Goal: Task Accomplishment & Management: Manage account settings

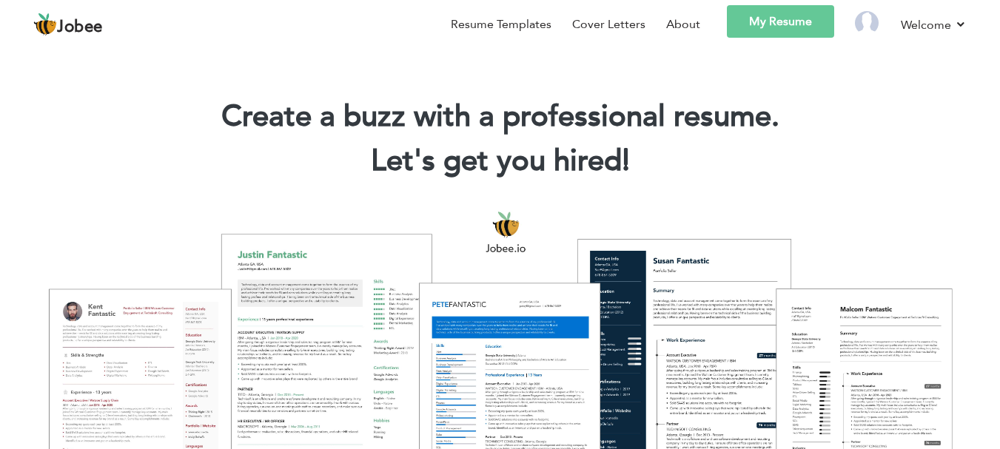
click at [777, 16] on link "My Resume" at bounding box center [780, 21] width 107 height 33
click at [871, 71] on link "Settings" at bounding box center [899, 71] width 133 height 33
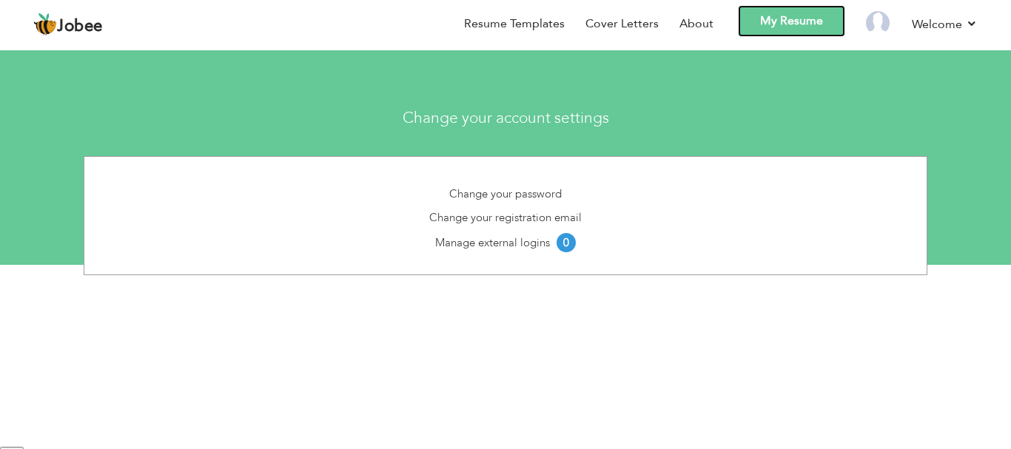
click at [794, 21] on link "My Resume" at bounding box center [791, 21] width 107 height 32
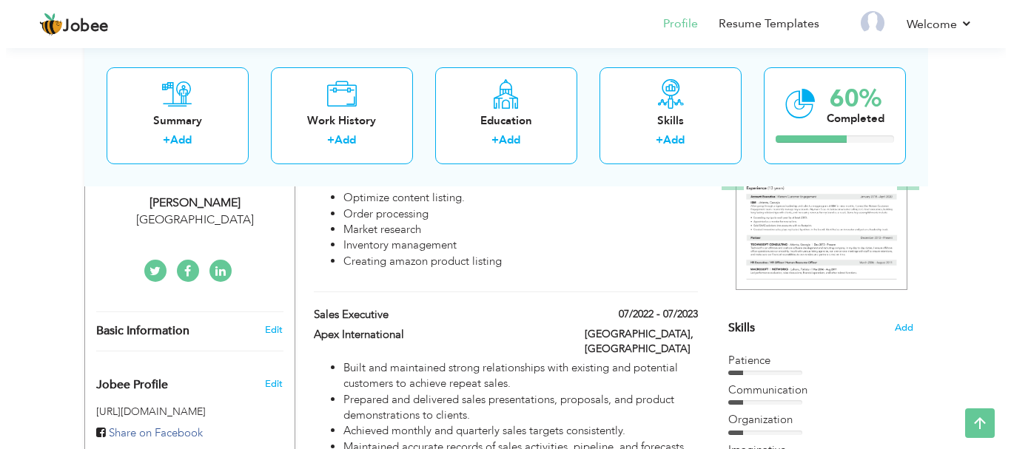
scroll to position [249, 0]
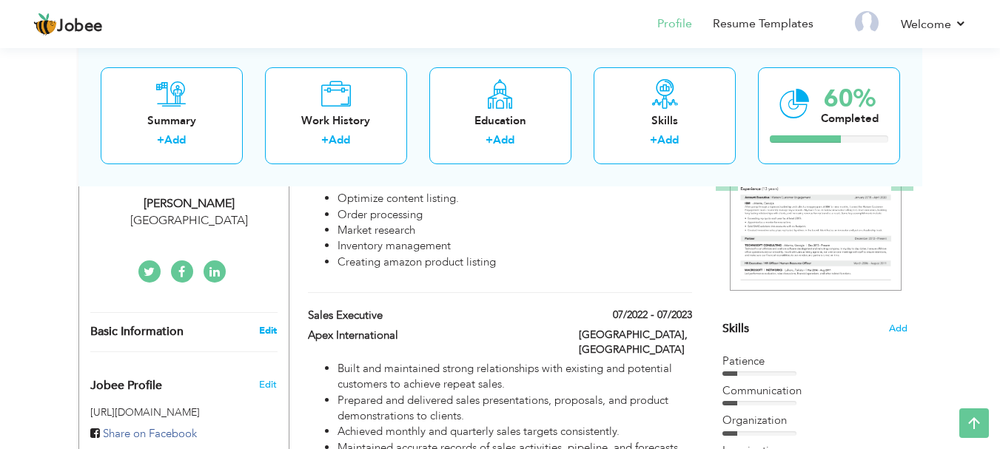
click at [263, 326] on link "Edit" at bounding box center [268, 330] width 18 height 13
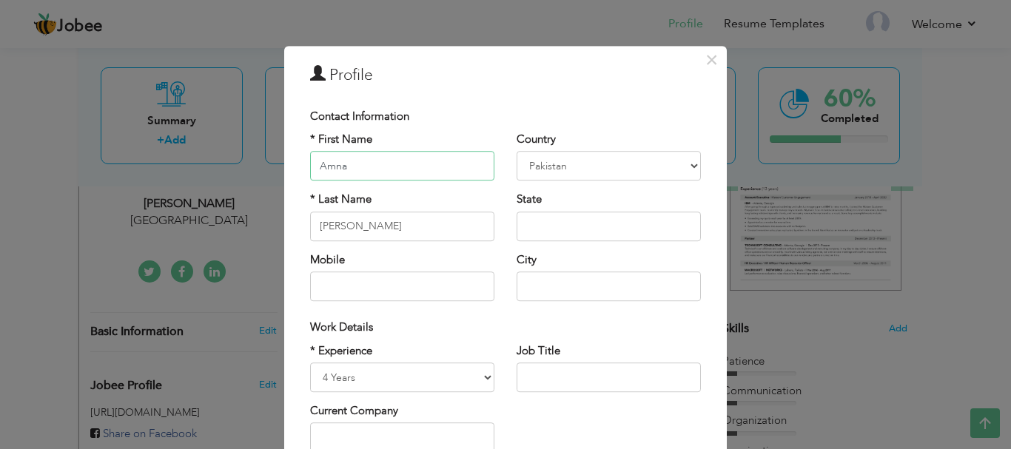
scroll to position [61, 0]
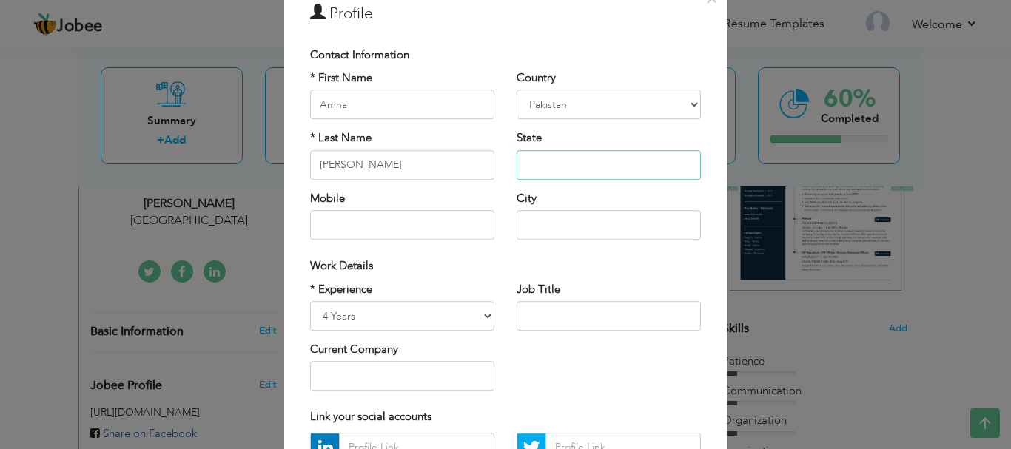
click at [554, 160] on input "text" at bounding box center [608, 165] width 184 height 30
click at [402, 227] on input "text" at bounding box center [402, 225] width 184 height 30
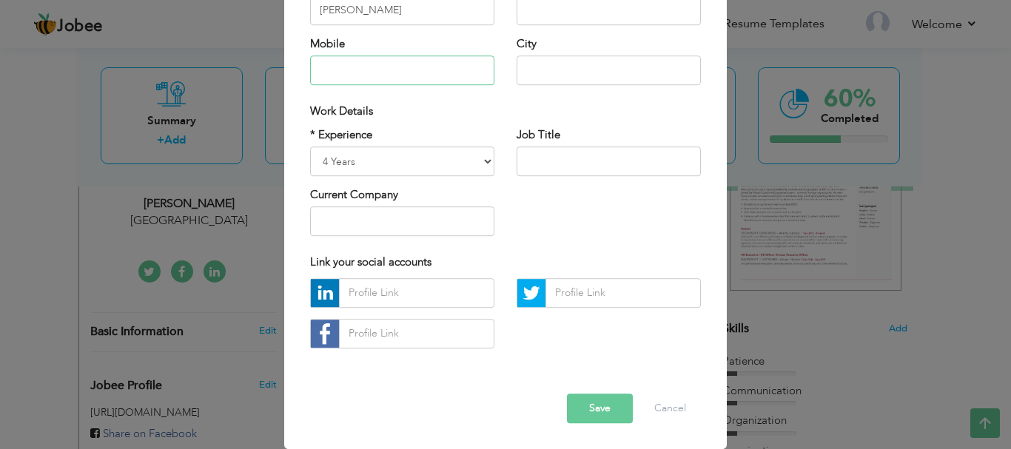
paste input "0308-5852841."
type input "0308-5852841"
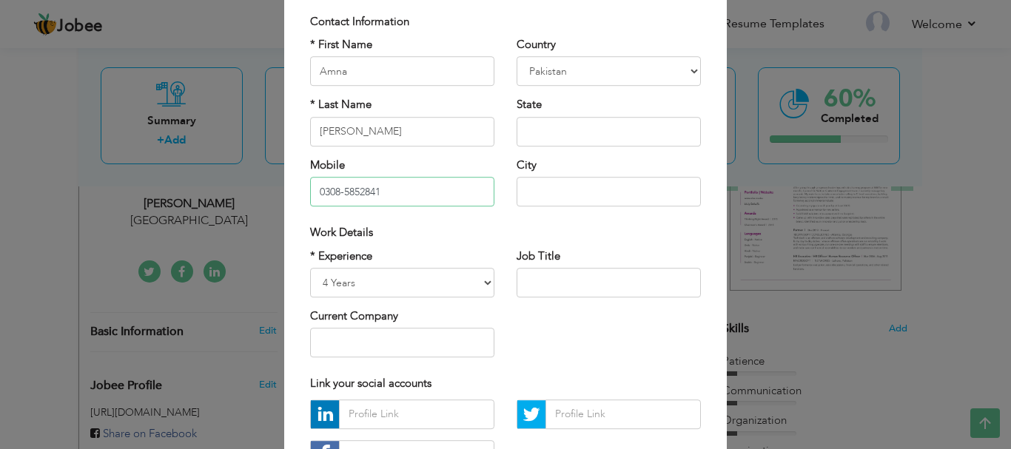
scroll to position [92, 0]
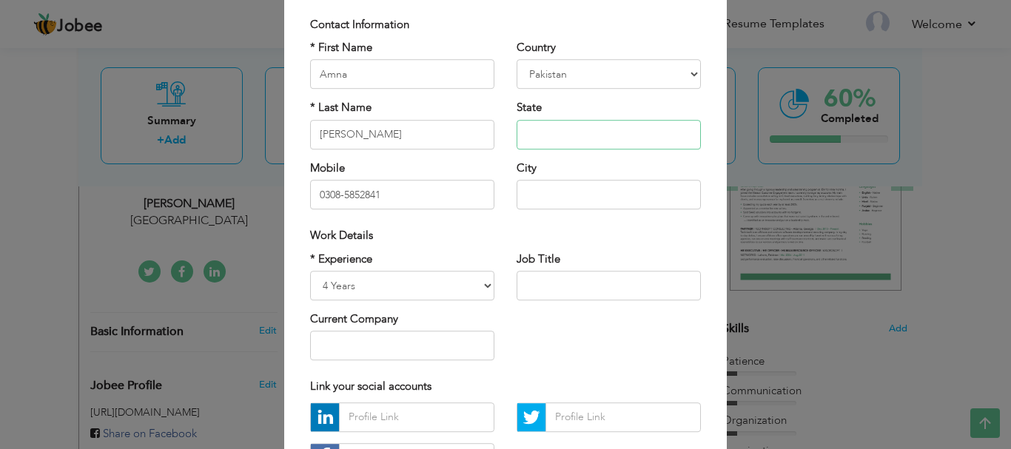
click at [559, 129] on input "text" at bounding box center [608, 135] width 184 height 30
paste input "Rawalpindi"
type input "Rawalpindi"
click at [546, 184] on input "text" at bounding box center [608, 195] width 184 height 30
paste input "Rawalpindi"
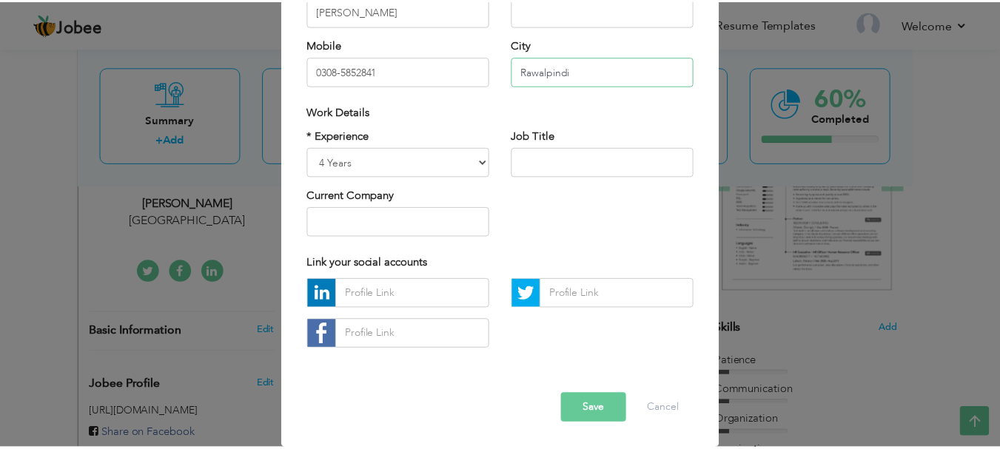
scroll to position [216, 0]
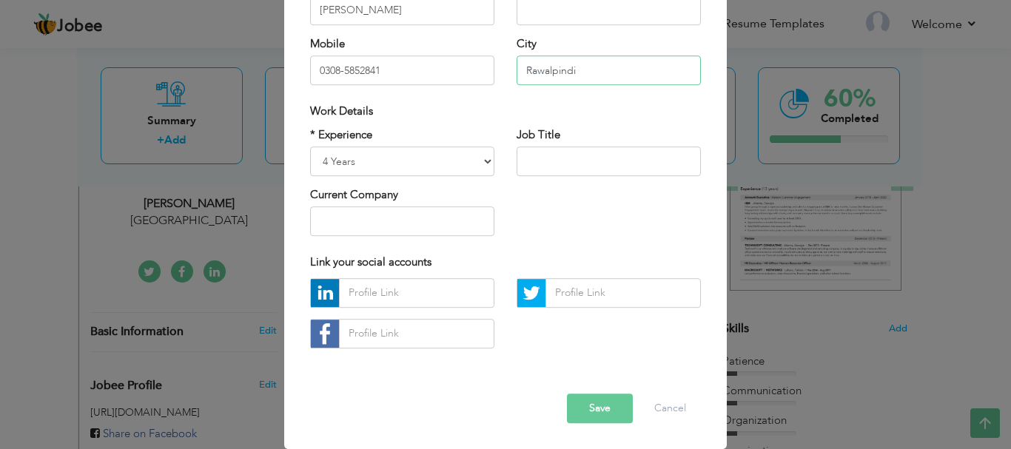
type input "Rawalpindi"
click at [596, 406] on button "Save" at bounding box center [600, 409] width 66 height 30
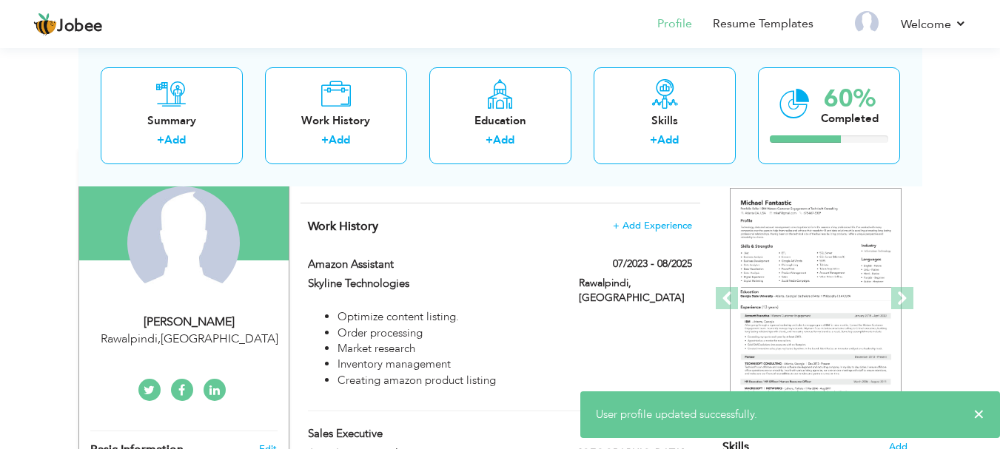
scroll to position [0, 0]
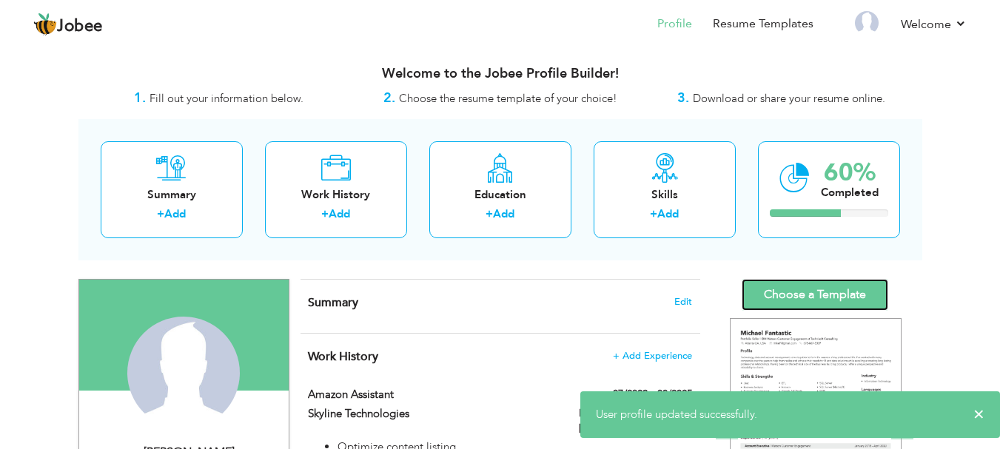
click at [801, 294] on link "Choose a Template" at bounding box center [814, 295] width 147 height 32
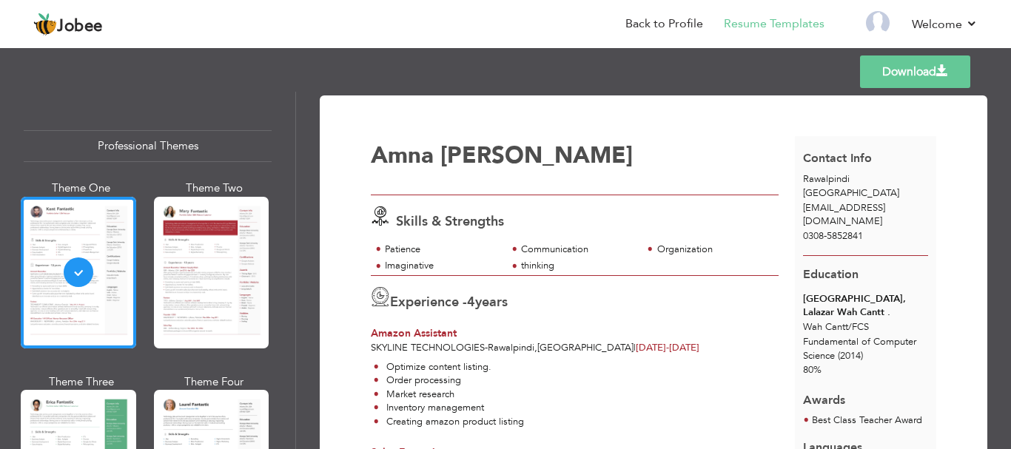
click at [890, 62] on link "Download" at bounding box center [915, 71] width 110 height 33
